Goal: Task Accomplishment & Management: Complete application form

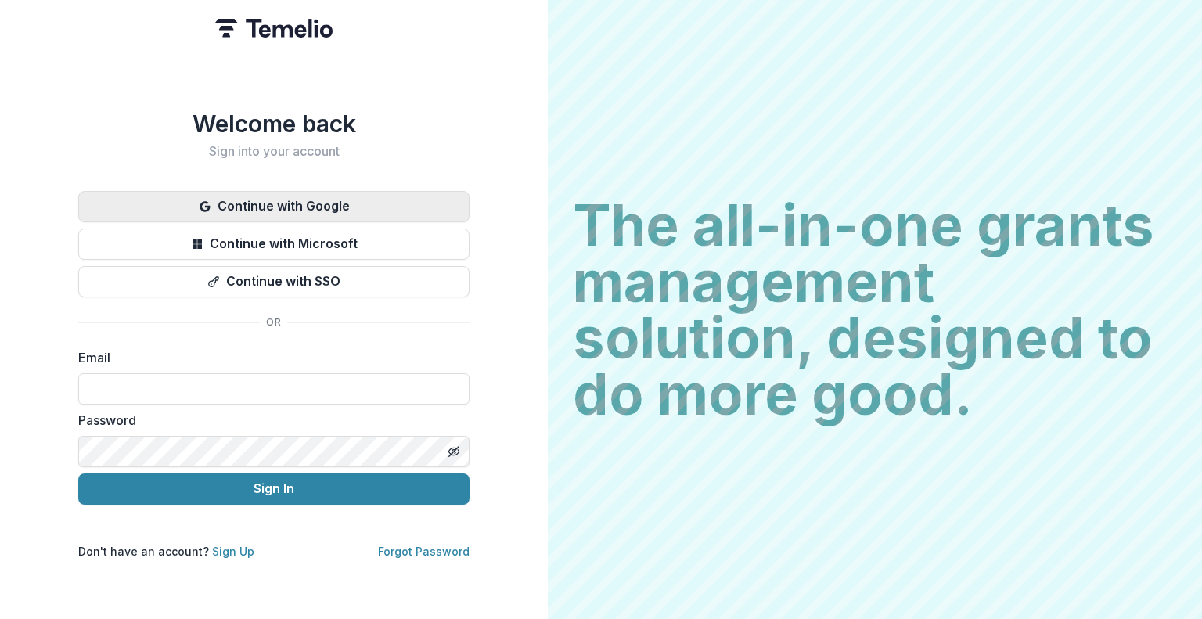
click at [282, 200] on button "Continue with Google" at bounding box center [273, 206] width 391 height 31
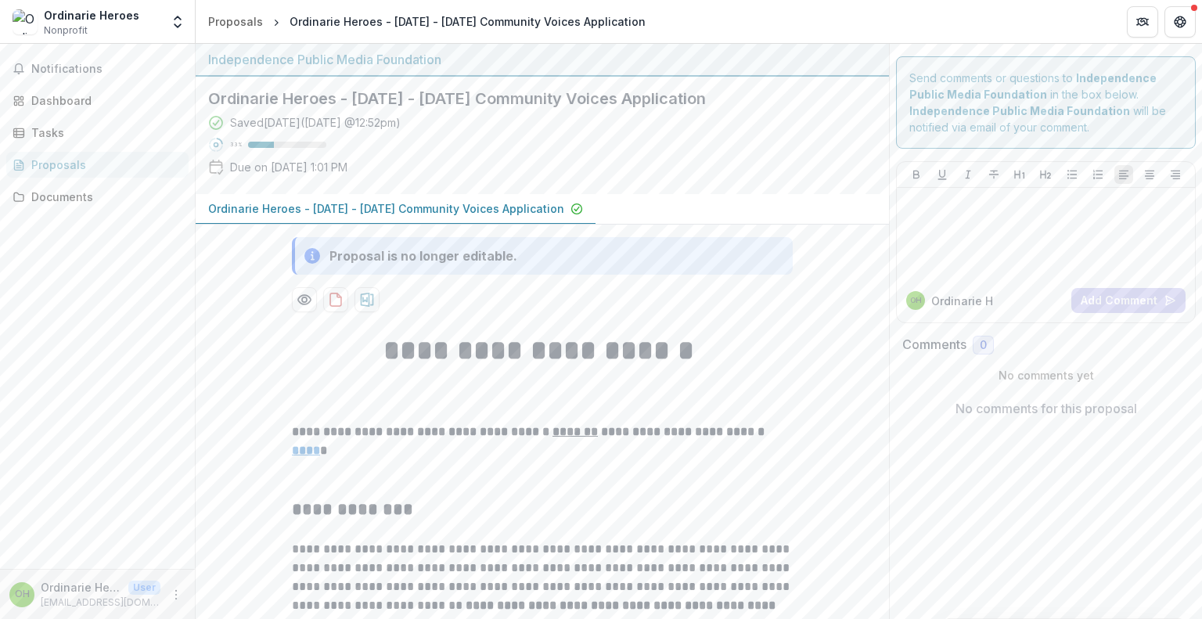
click at [337, 204] on p "Ordinarie Heroes - [DATE] - [DATE] Community Voices Application" at bounding box center [386, 208] width 356 height 16
click at [448, 206] on p "Ordinarie Heroes - [DATE] - [DATE] Community Voices Application" at bounding box center [386, 208] width 356 height 16
click at [62, 105] on div "Dashboard" at bounding box center [103, 100] width 145 height 16
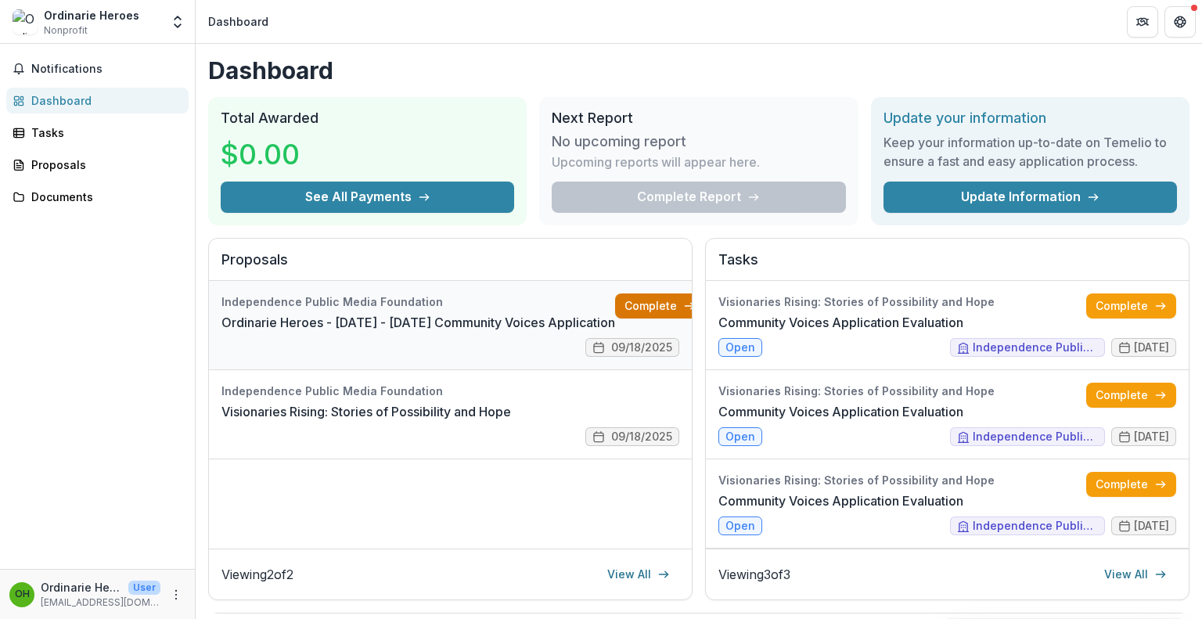
click at [623, 306] on link "Complete" at bounding box center [660, 305] width 90 height 25
